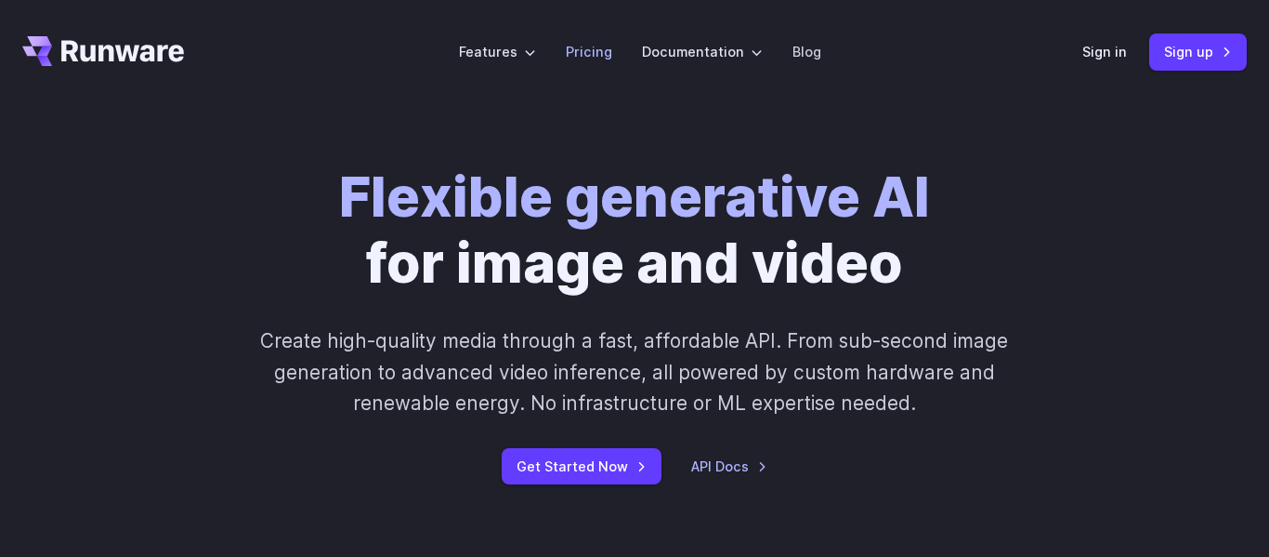
click at [592, 57] on link "Pricing" at bounding box center [589, 51] width 46 height 21
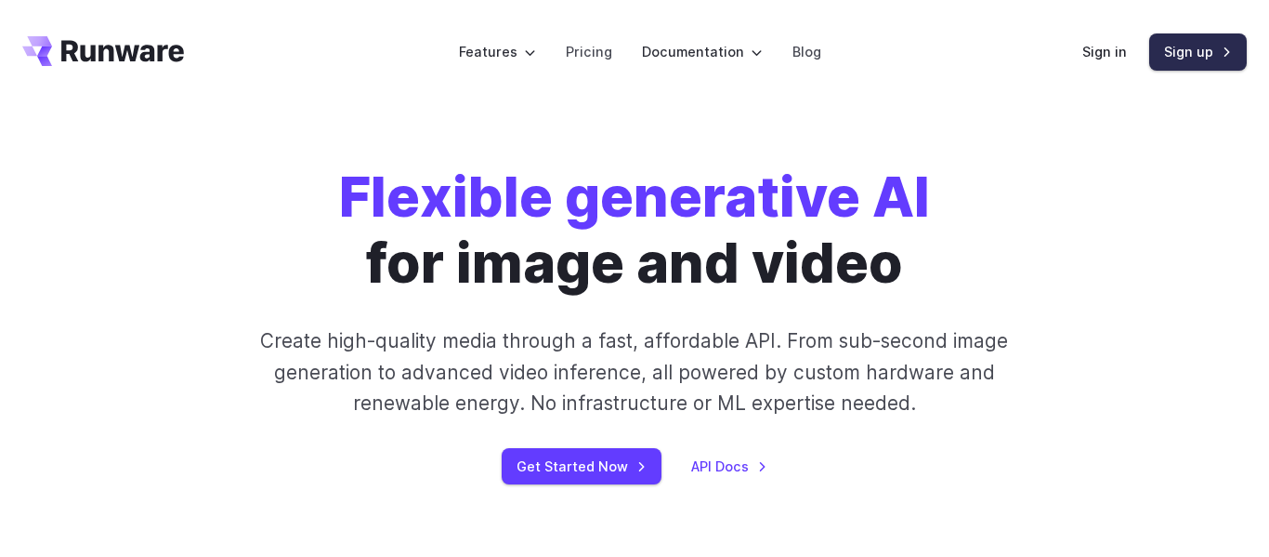
click at [1189, 52] on link "Sign up" at bounding box center [1199, 51] width 98 height 36
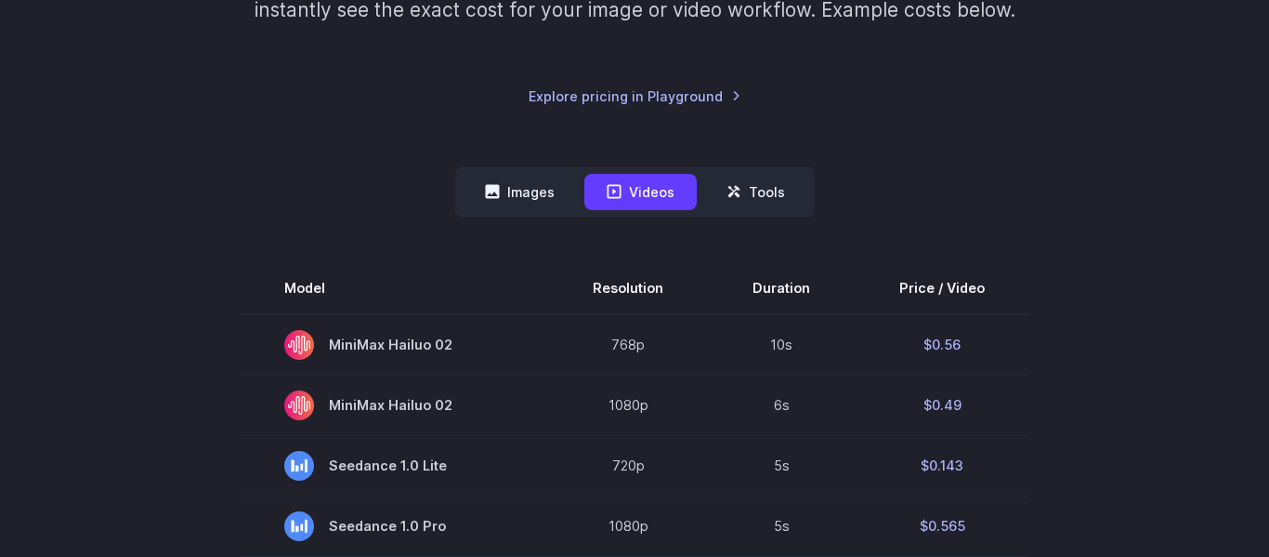
scroll to position [363, 0]
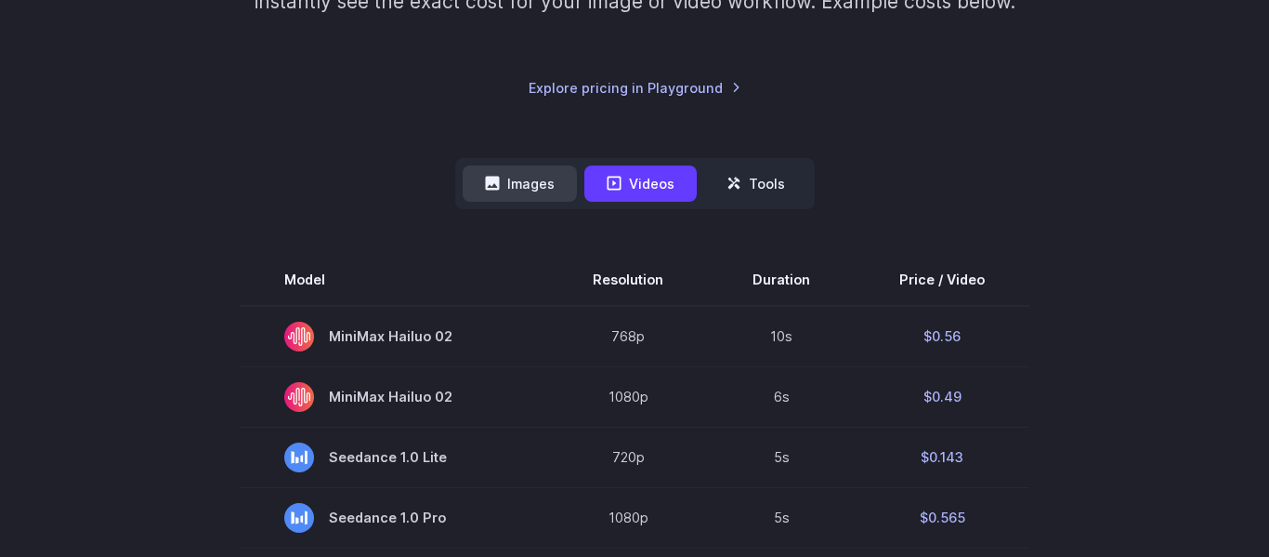
click at [551, 189] on button "Images" at bounding box center [520, 183] width 114 height 36
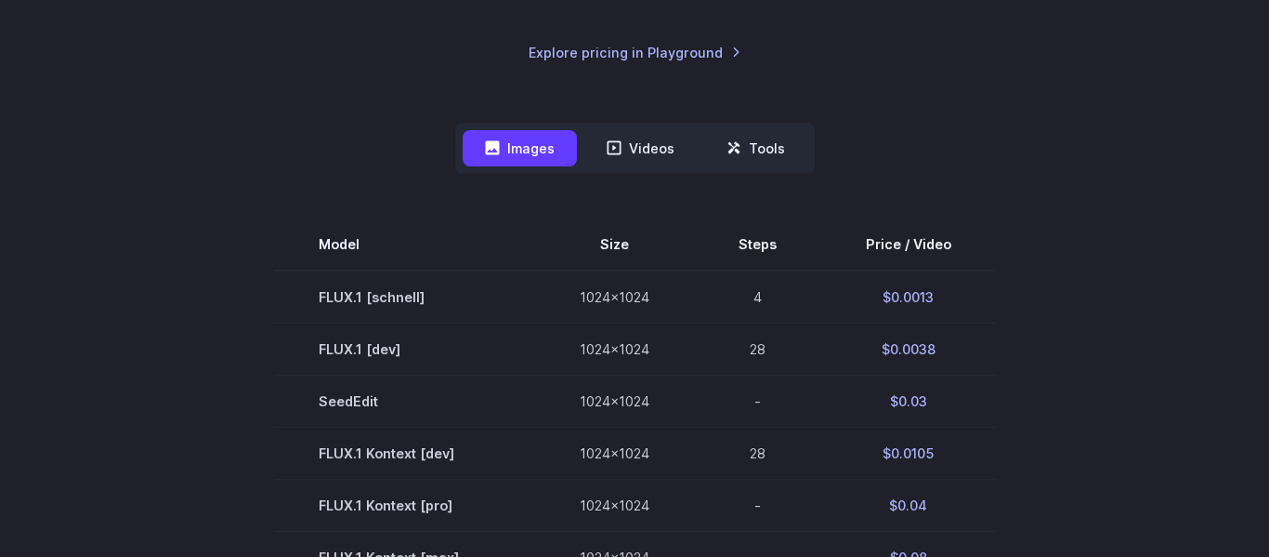
scroll to position [420, 0]
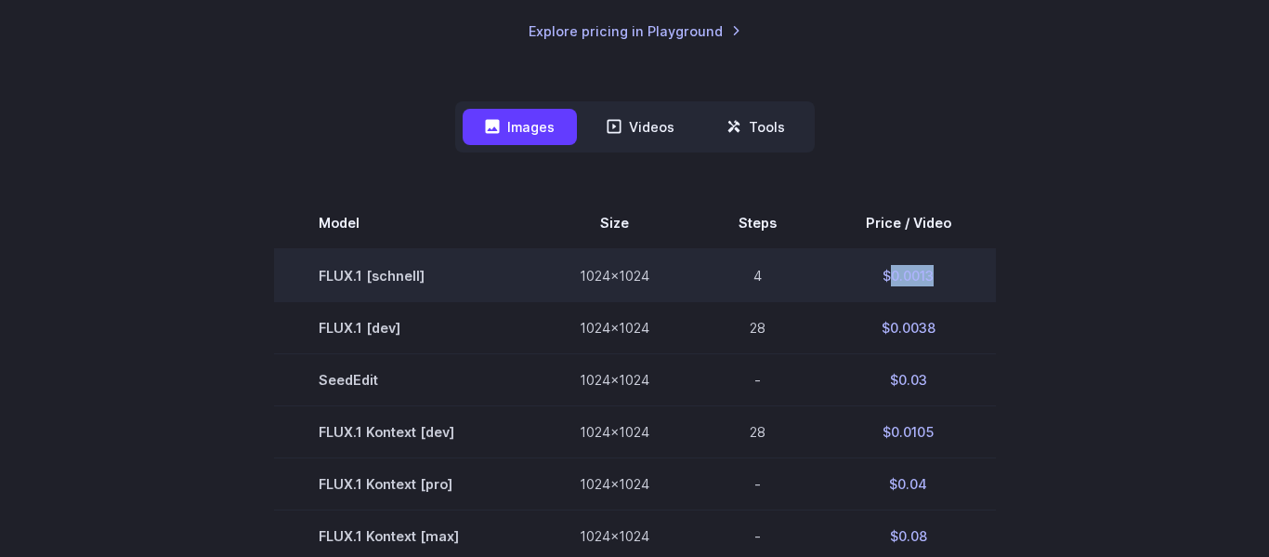
drag, startPoint x: 940, startPoint y: 279, endPoint x: 887, endPoint y: 278, distance: 53.9
click at [887, 278] on td "$0.0013" at bounding box center [908, 275] width 175 height 53
copy td "0.0013"
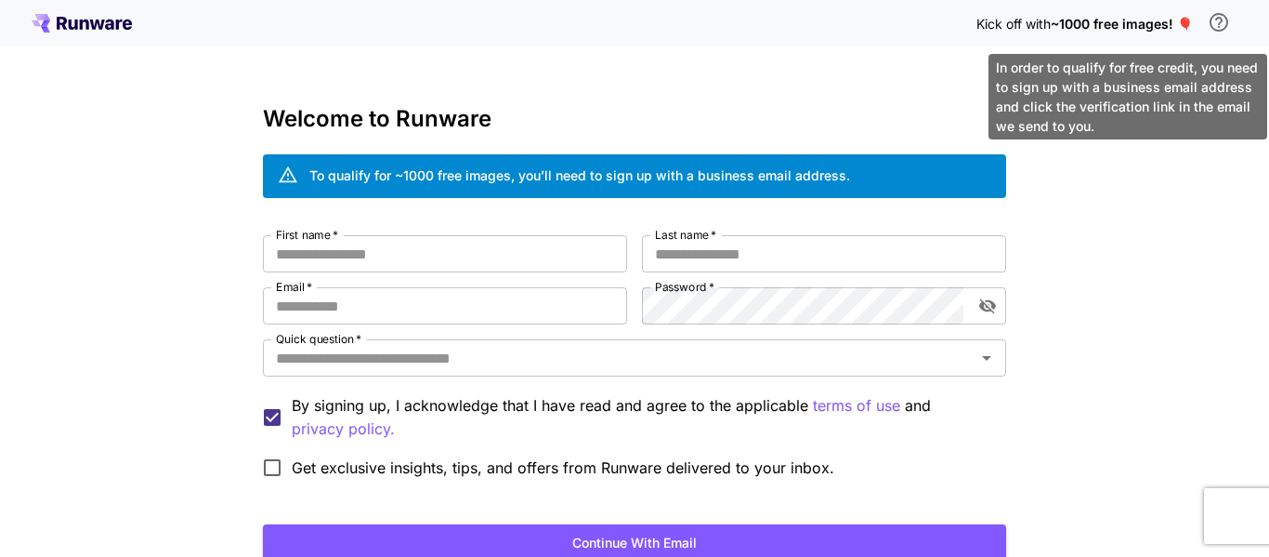
click at [1212, 20] on icon "\a In order to qualify for free credit, you need to sign up with a business ema…" at bounding box center [1219, 22] width 22 height 22
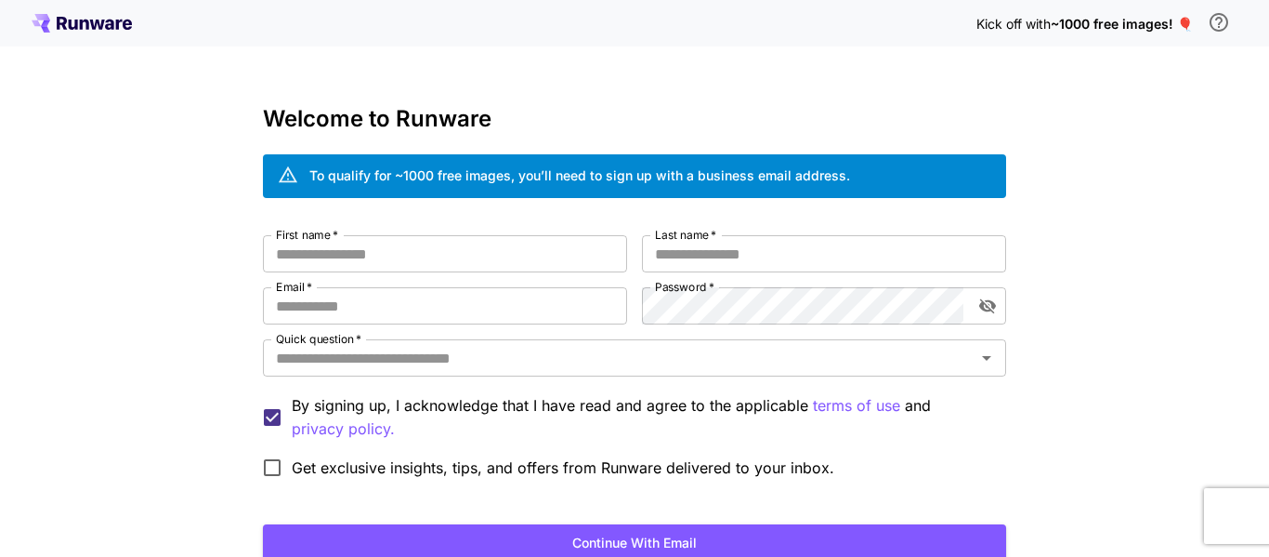
click at [716, 46] on div "Kick off with ~1000 free images! 🎈 Welcome to Runware To qualify for ~1000 free…" at bounding box center [634, 350] width 1269 height 700
